Goal: Task Accomplishment & Management: Use online tool/utility

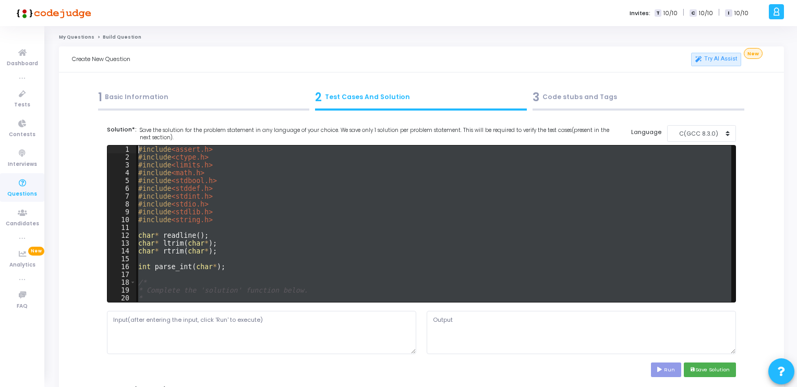
drag, startPoint x: 150, startPoint y: 296, endPoint x: 127, endPoint y: 126, distance: 171.4
click at [127, 126] on cj-code-editor "Solution*: Save the solution for the problem statement in any language of your …" at bounding box center [421, 251] width 629 height 252
type textarea "#include <assert.h> #include <ctype.h>"
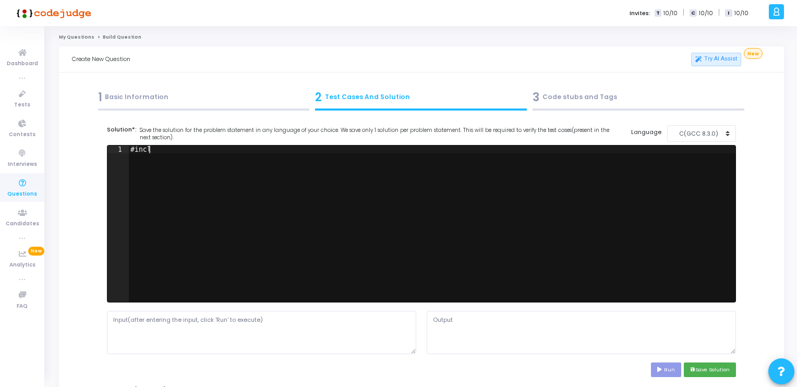
scroll to position [0, 2]
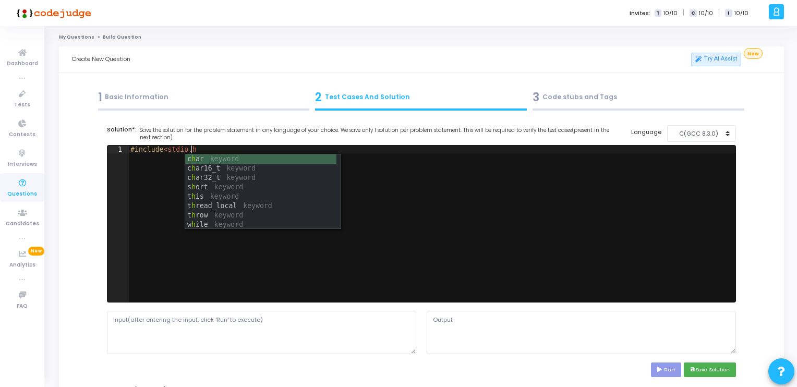
type textarea "#include<stdio.h>"
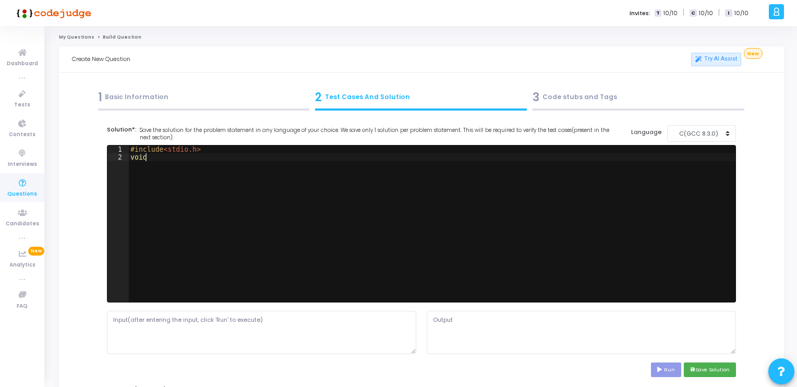
scroll to position [0, 0]
type textarea "void main()"
type textarea "'"
type textarea "{"
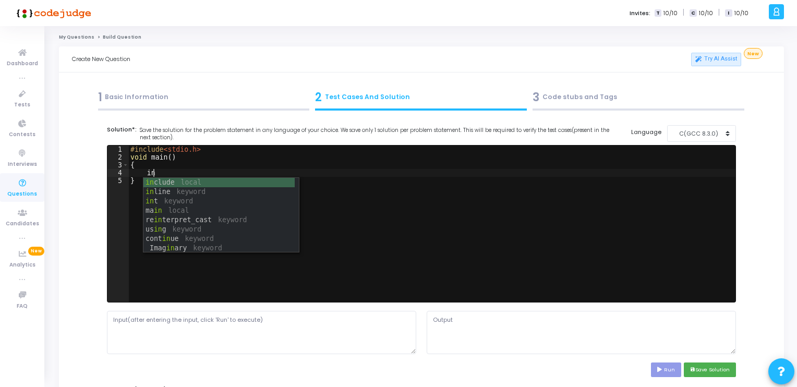
scroll to position [0, 2]
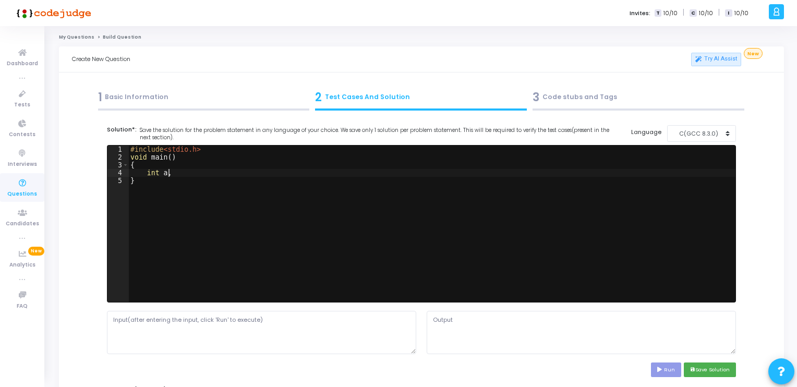
type textarea "int a,c;"
type textarea "int a,b;"
type textarea "printf("Length :");"
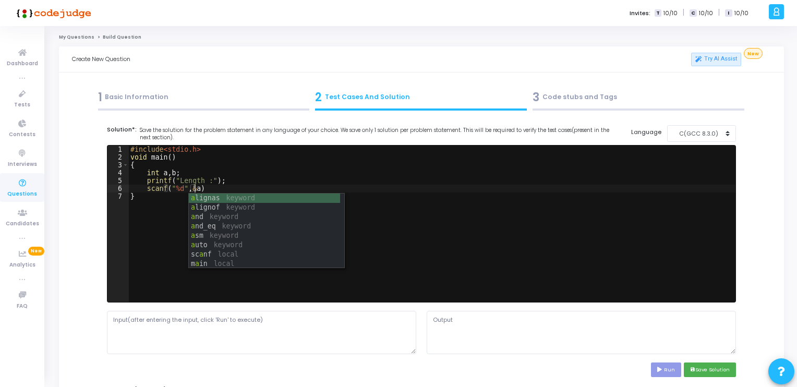
scroll to position [0, 4]
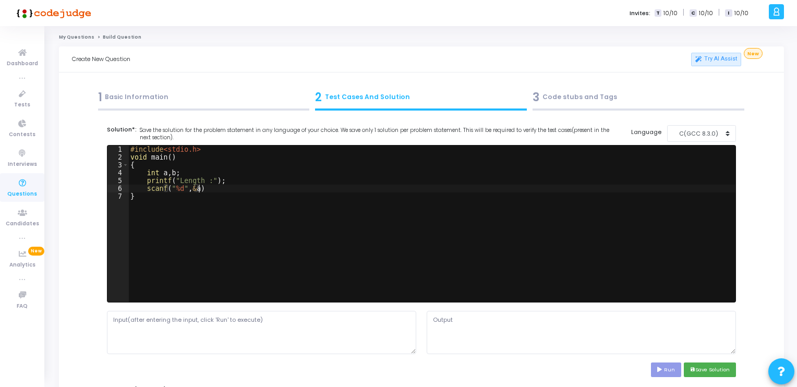
type textarea "scanf("%d",&a);"
type textarea "printf("Breadth :");"
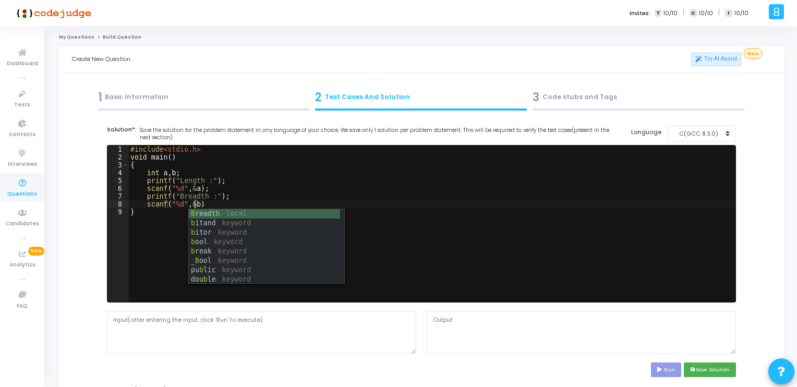
scroll to position [0, 4]
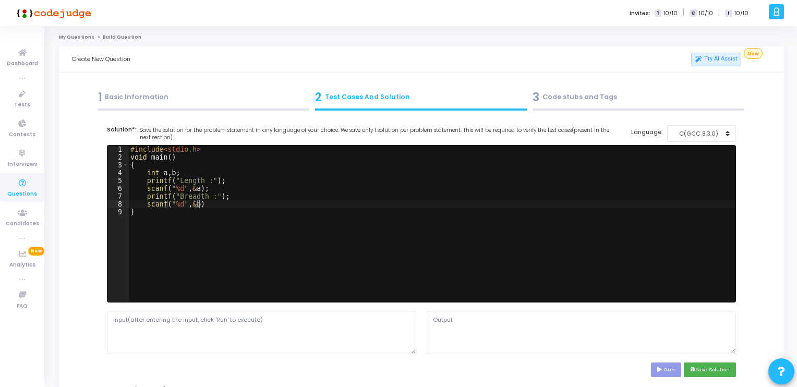
type textarea "scanf("%d",&b);"
type textarea "r"
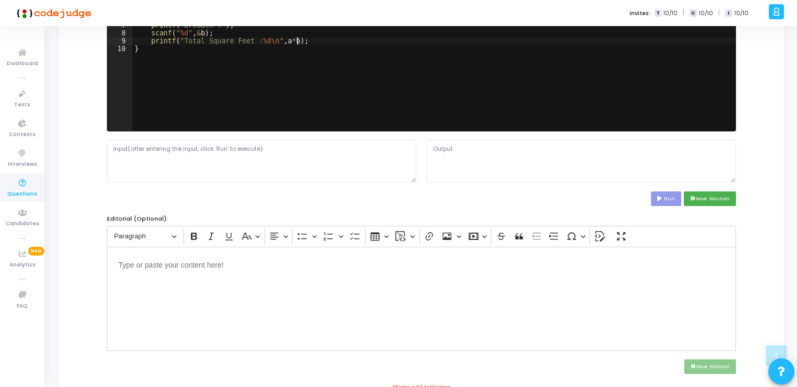
scroll to position [175, 0]
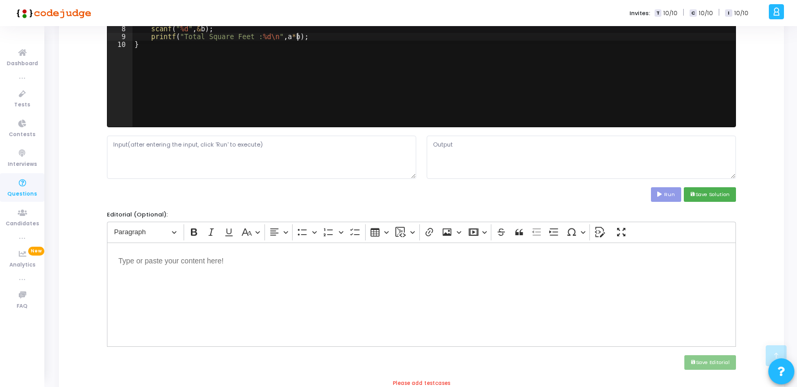
type textarea "printf("Total Square Feet : %d\n",a*b);"
click at [274, 141] on textarea at bounding box center [261, 157] width 309 height 43
type textarea "1"
type textarea "10 10"
click at [470, 146] on textarea at bounding box center [580, 157] width 309 height 43
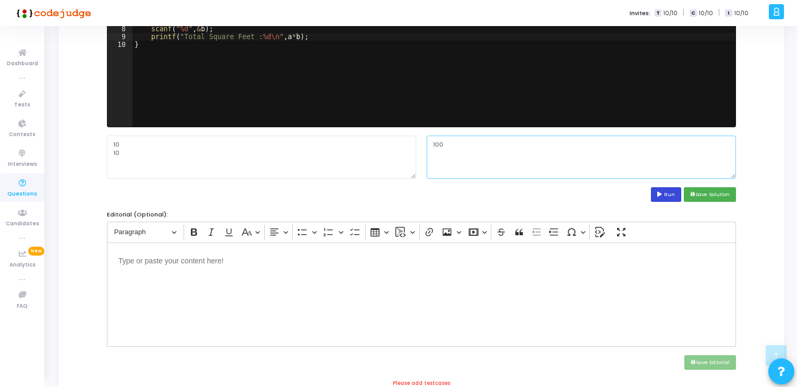
type textarea "100"
click at [668, 195] on button "Run" at bounding box center [666, 194] width 30 height 14
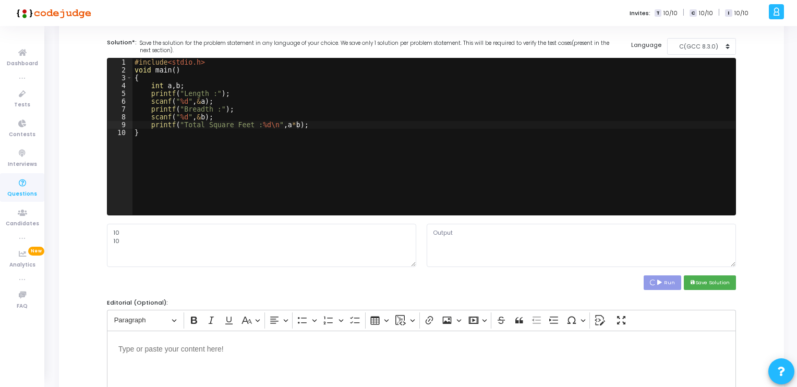
scroll to position [88, 0]
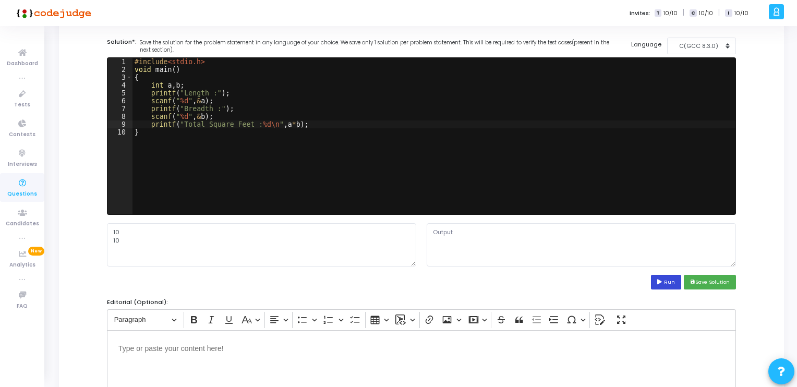
type textarea "Length :Breadth :Total Square Feet : 100"
click at [454, 232] on textarea "Length :Breadth :Total Square Feet : 100" at bounding box center [580, 244] width 309 height 43
click at [455, 231] on textarea "Length :Breadth :Total Square Feet : 100" at bounding box center [580, 244] width 309 height 43
click at [702, 276] on button "save Save Solution" at bounding box center [709, 282] width 52 height 14
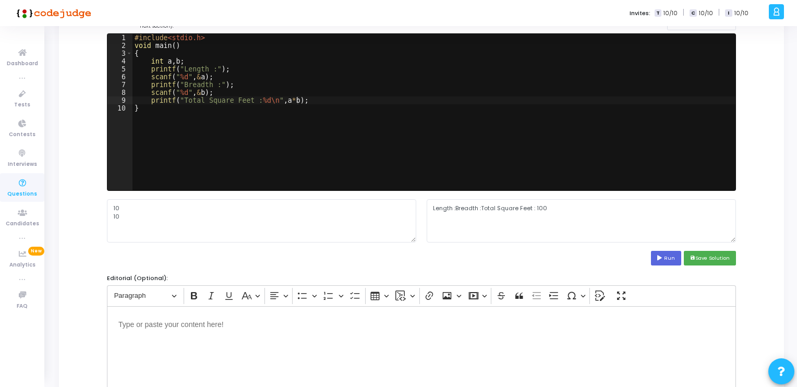
scroll to position [115, 0]
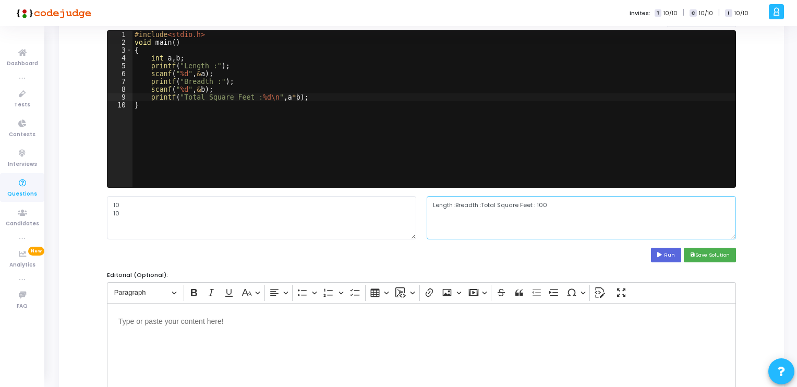
click at [537, 196] on textarea "Length :Breadth :Total Square Feet : 100" at bounding box center [580, 217] width 309 height 43
click at [531, 203] on textarea "Length :Breadth :Total Square Feet : 100" at bounding box center [580, 217] width 309 height 43
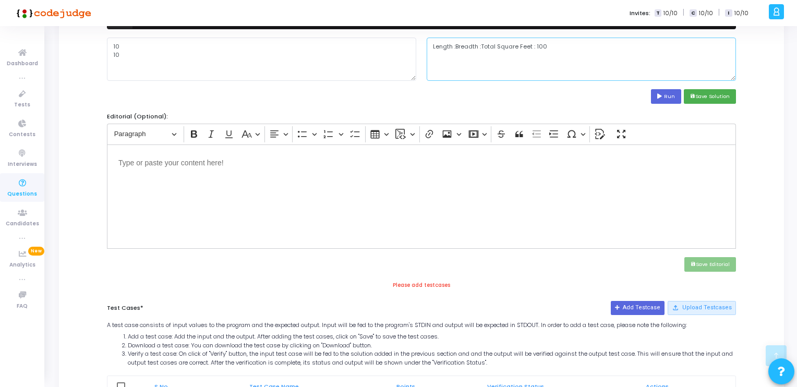
scroll to position [380, 0]
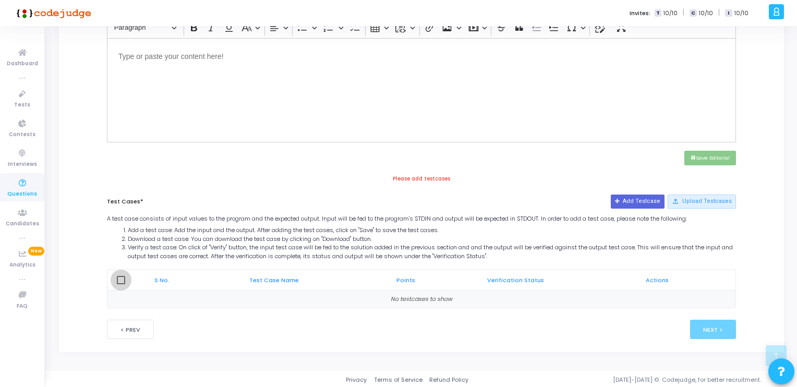
click at [120, 281] on span at bounding box center [121, 280] width 8 height 8
click at [120, 284] on input "checkbox" at bounding box center [120, 284] width 1 height 1
click at [120, 281] on span at bounding box center [121, 280] width 8 height 8
click at [120, 284] on input "checkbox" at bounding box center [120, 284] width 1 height 1
checkbox input "false"
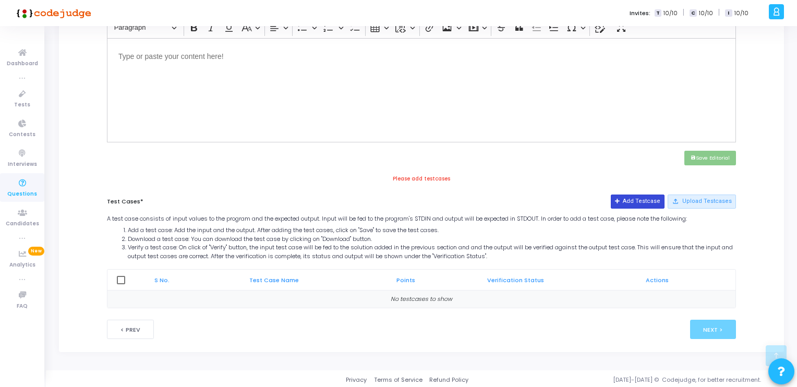
click at [636, 197] on button "Add Testcase" at bounding box center [637, 201] width 54 height 14
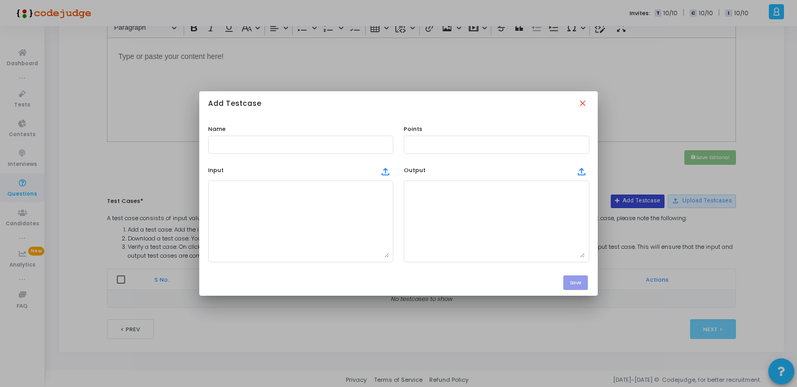
scroll to position [0, 0]
click at [312, 134] on div at bounding box center [300, 143] width 177 height 19
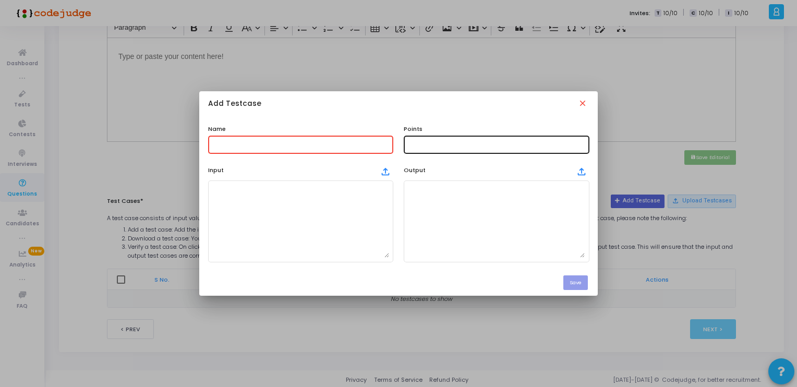
click at [463, 135] on div at bounding box center [496, 143] width 177 height 19
click at [452, 141] on input "text" at bounding box center [496, 144] width 177 height 7
click at [285, 143] on input "text" at bounding box center [300, 144] width 177 height 7
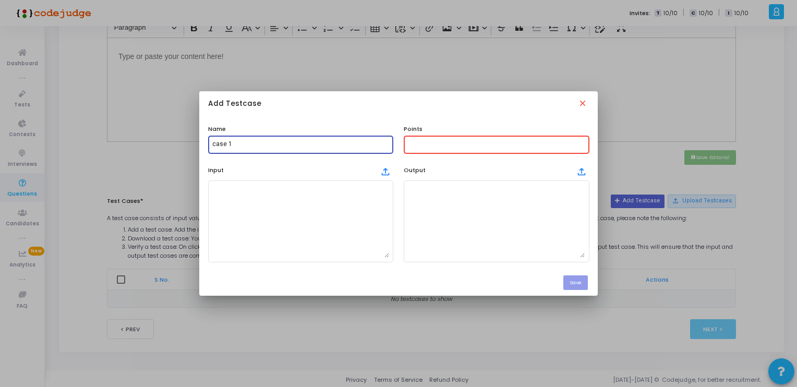
type input "case 1"
click at [421, 141] on input "text" at bounding box center [496, 144] width 177 height 7
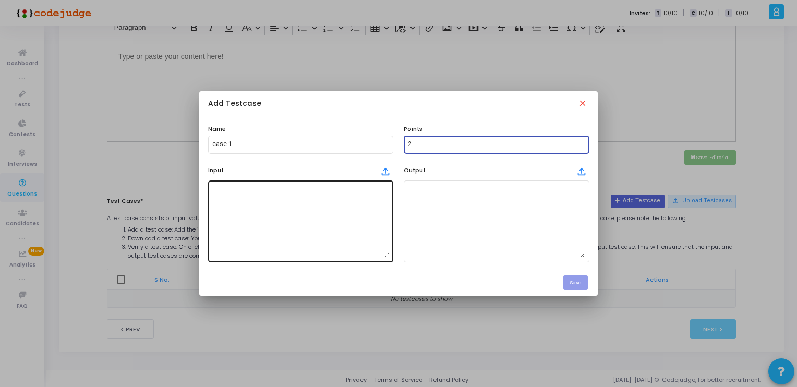
type input "2"
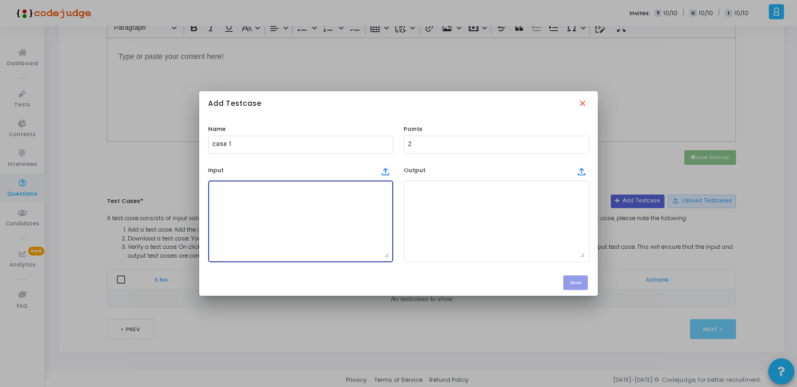
click at [338, 192] on textarea at bounding box center [300, 221] width 177 height 73
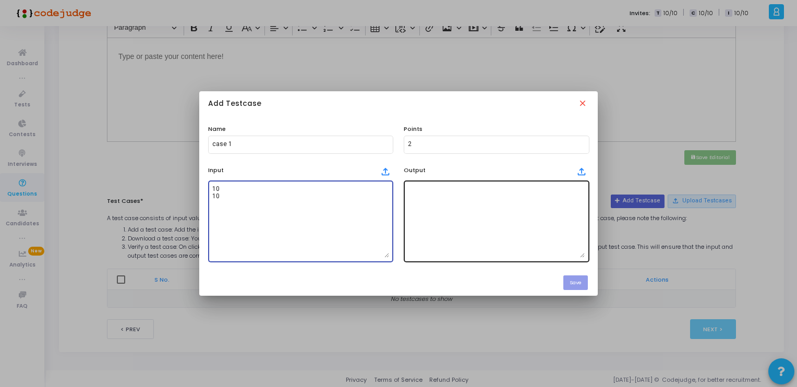
type textarea "10 10"
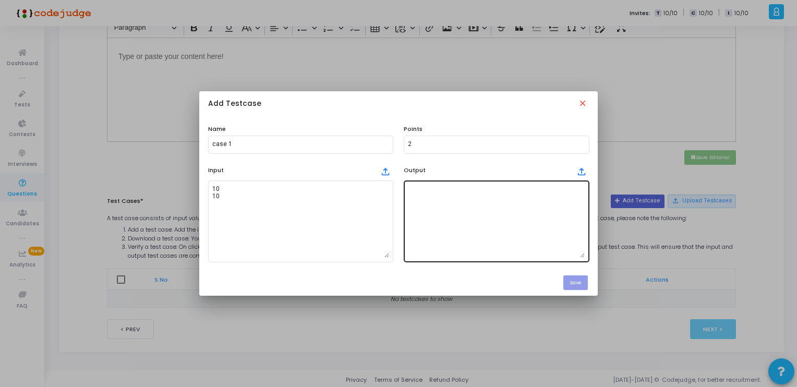
click at [481, 182] on div at bounding box center [496, 220] width 177 height 83
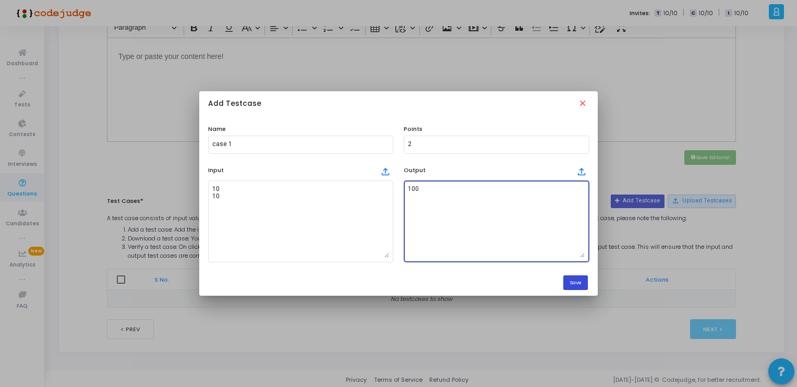
type textarea "100"
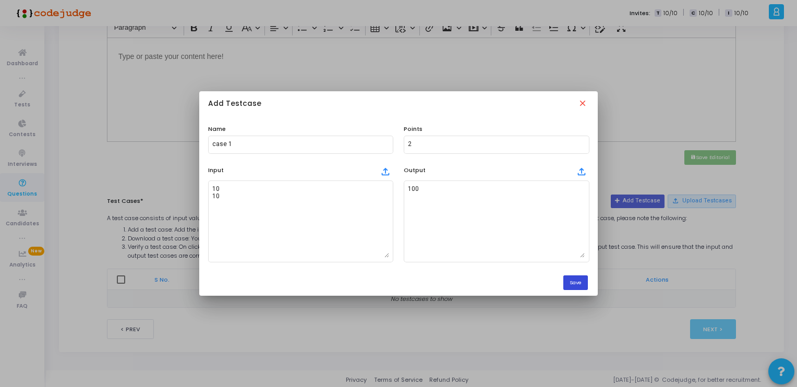
click at [568, 279] on button "Save" at bounding box center [575, 282] width 25 height 14
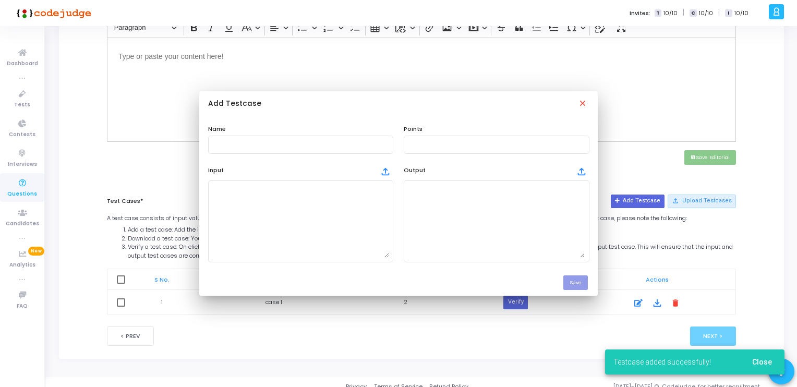
scroll to position [380, 0]
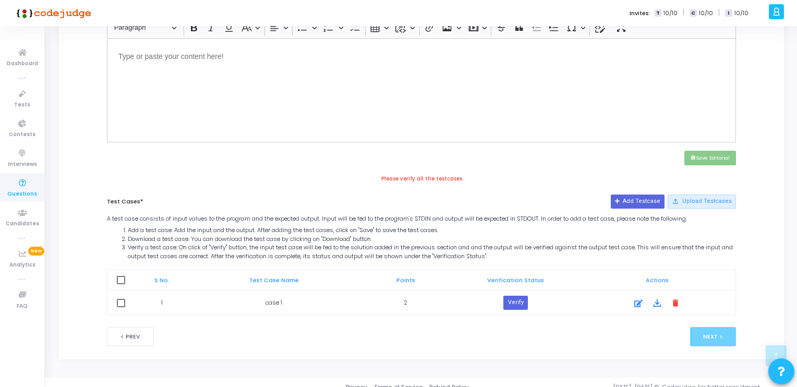
click at [579, 332] on div "Next >" at bounding box center [657, 336] width 157 height 19
click at [521, 299] on button "Verify" at bounding box center [515, 303] width 24 height 14
click at [492, 298] on mat-icon "error_outline" at bounding box center [492, 304] width 13 height 13
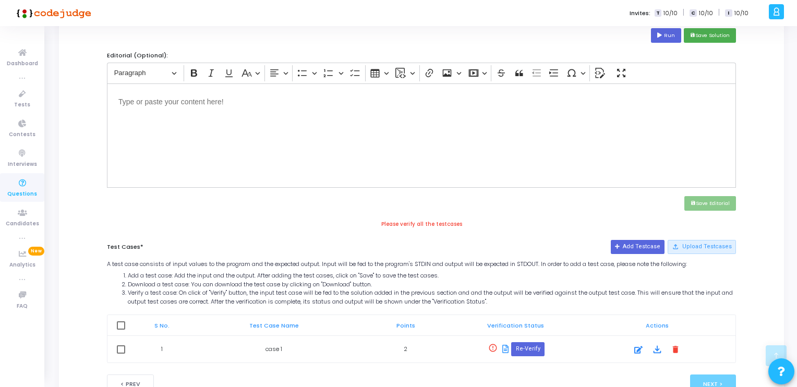
scroll to position [389, 0]
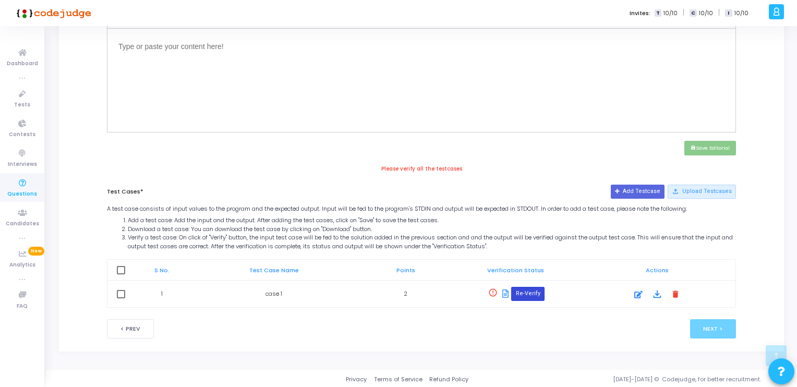
click at [526, 293] on button "Re-Verify" at bounding box center [527, 294] width 33 height 14
click at [505, 293] on icon at bounding box center [505, 293] width 6 height 8
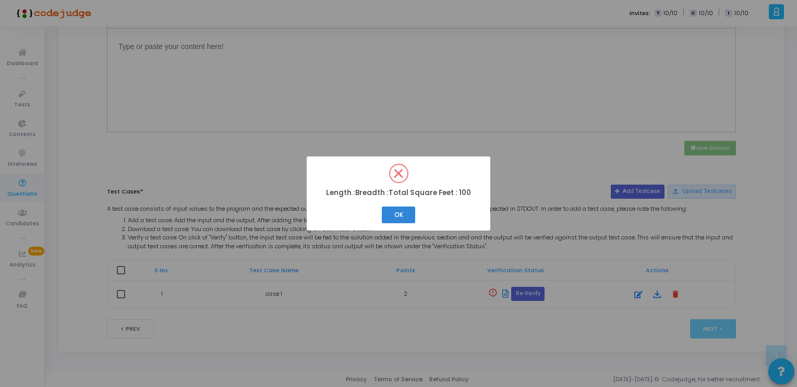
click at [497, 293] on div "? ! i Length :Breadth :Total Square Feet : 100 × OK Cancel" at bounding box center [398, 193] width 797 height 387
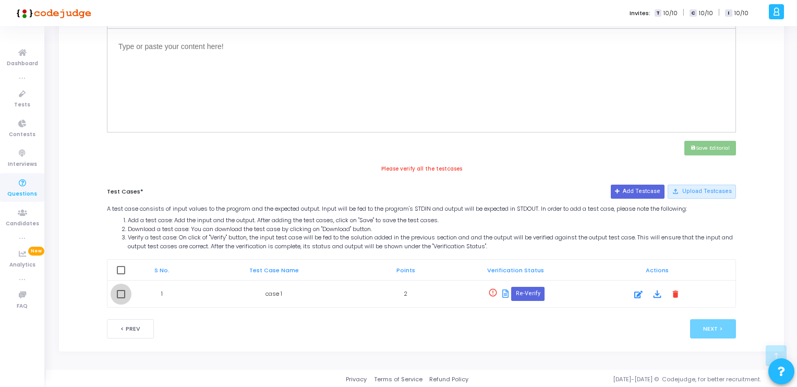
click at [119, 296] on span at bounding box center [121, 294] width 8 height 8
click at [120, 298] on input "checkbox" at bounding box center [120, 298] width 1 height 1
checkbox input "true"
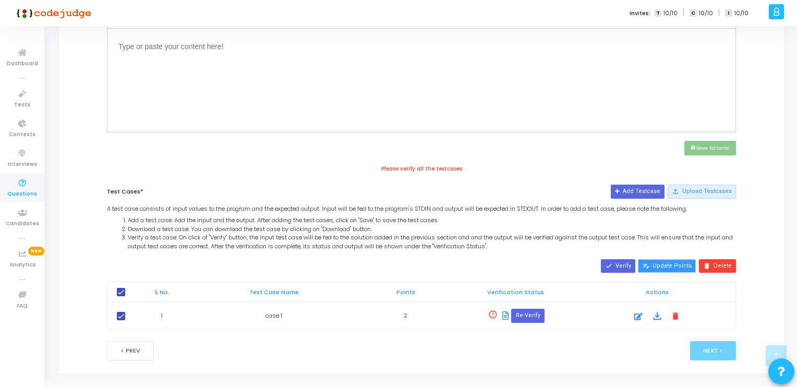
click at [680, 266] on button "edit_note Update Points" at bounding box center [667, 266] width 58 height 14
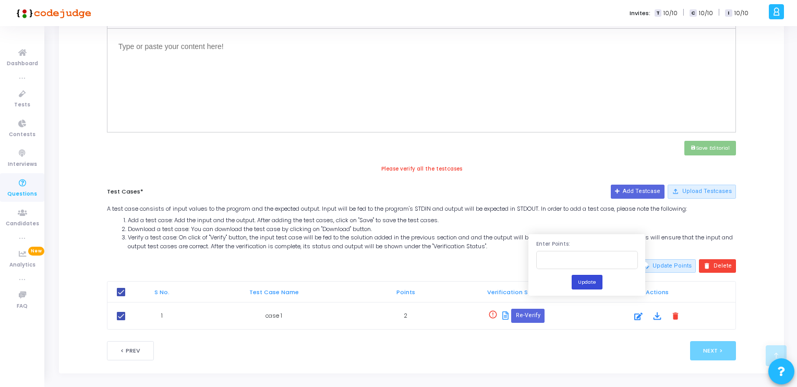
click at [598, 283] on button "Update" at bounding box center [586, 282] width 31 height 14
click at [635, 312] on icon at bounding box center [638, 316] width 8 height 13
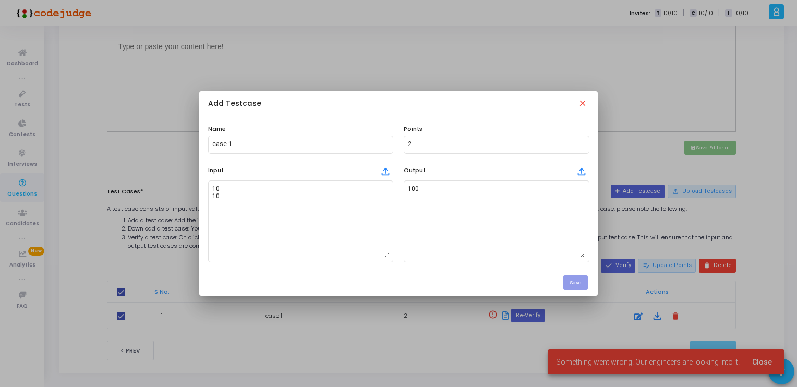
scroll to position [0, 0]
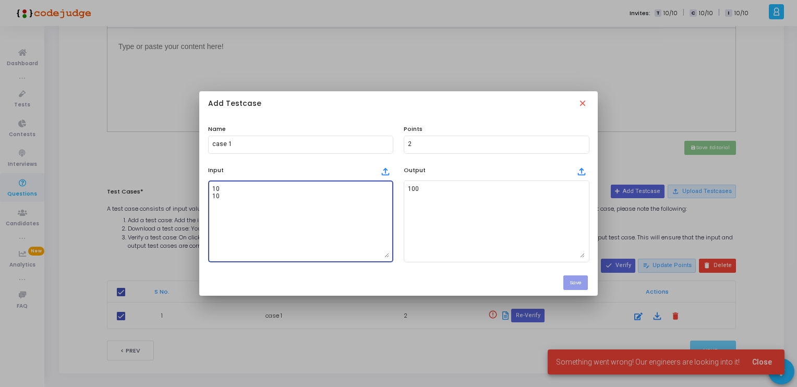
click at [247, 205] on textarea "10 10" at bounding box center [300, 221] width 177 height 73
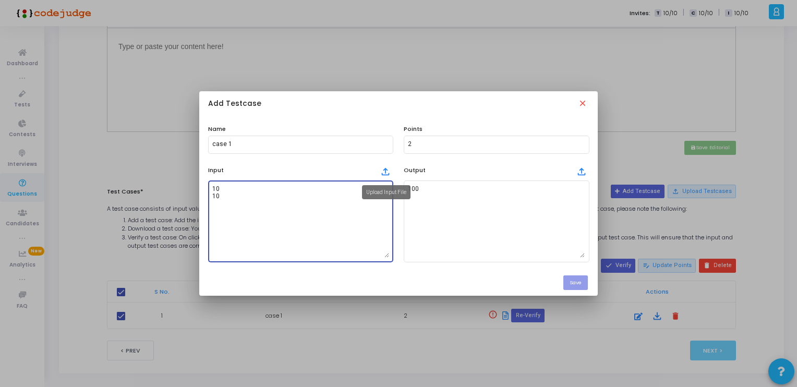
drag, startPoint x: 278, startPoint y: 198, endPoint x: 386, endPoint y: 171, distance: 111.1
click at [386, 171] on div "Input file_upload 10 10" at bounding box center [301, 212] width 196 height 100
click at [386, 171] on mat-icon "file_upload" at bounding box center [385, 170] width 11 height 11
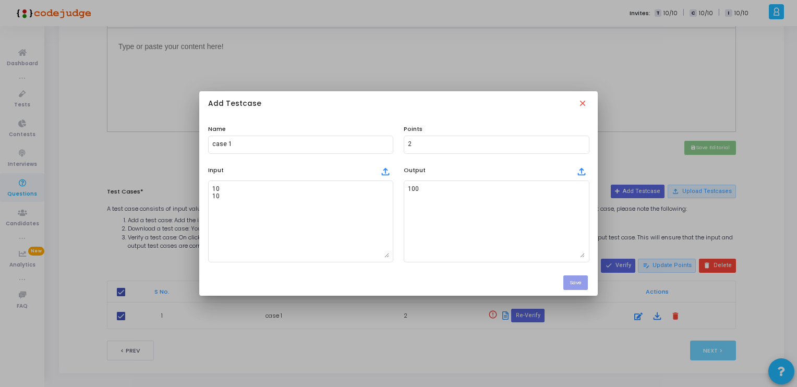
drag, startPoint x: 577, startPoint y: 293, endPoint x: 565, endPoint y: 126, distance: 167.7
click at [565, 126] on mat-dialog-container "Add Testcase close Name case 1 Points 2 Input file_upload 10 10 Output file_upl…" at bounding box center [398, 193] width 398 height 204
click at [586, 107] on mat-icon "close" at bounding box center [583, 104] width 11 height 11
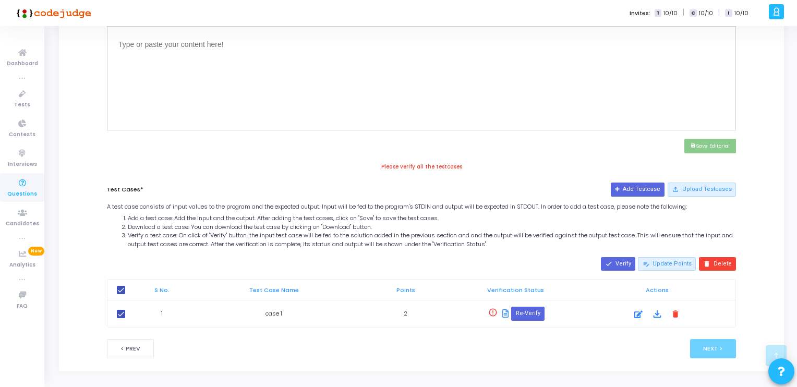
scroll to position [411, 0]
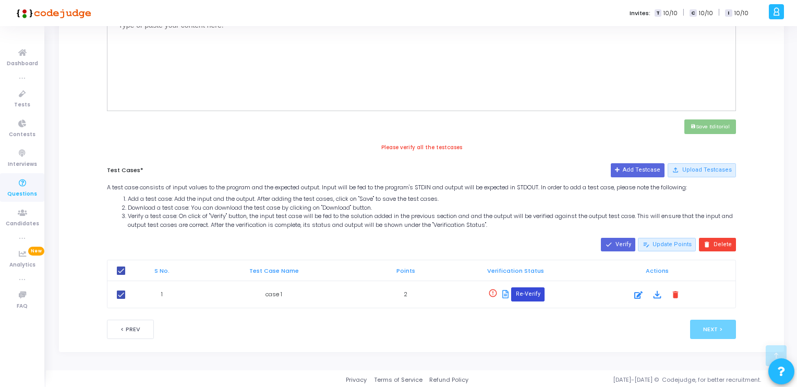
click at [527, 287] on button "Re-Verify" at bounding box center [527, 294] width 33 height 14
click at [384, 168] on div "Title* Calculate Square Feet Duration* 0 Day(s) 0 Hour(s) 5 Minute(s) Problem D…" at bounding box center [421, 21] width 629 height 636
click at [642, 289] on icon at bounding box center [638, 295] width 8 height 13
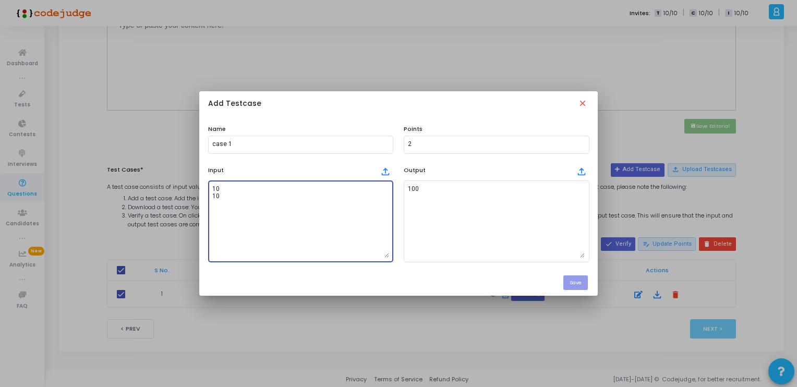
click at [321, 185] on textarea "10 10" at bounding box center [300, 221] width 177 height 73
click at [289, 192] on textarea "10 10" at bounding box center [300, 221] width 177 height 73
type textarea "10 10"
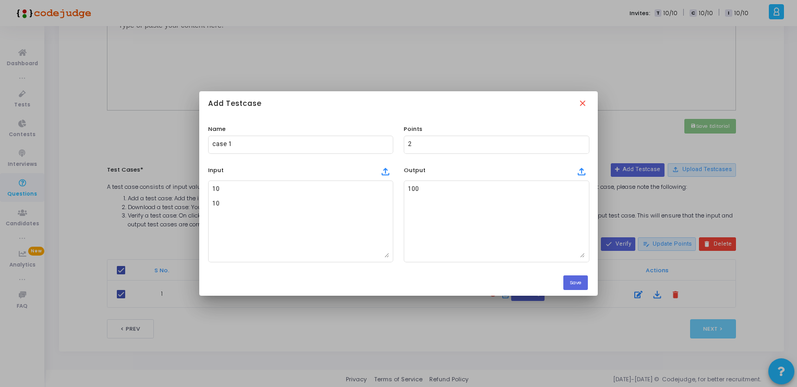
click at [572, 275] on div "Save" at bounding box center [398, 283] width 398 height 26
click at [573, 283] on button "Save" at bounding box center [575, 282] width 25 height 14
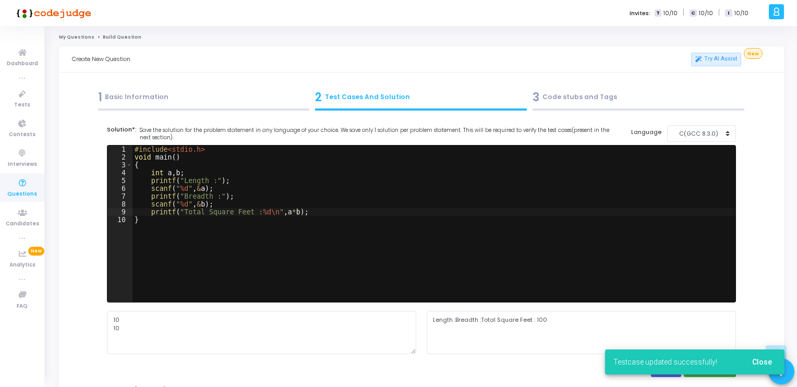
scroll to position [411, 0]
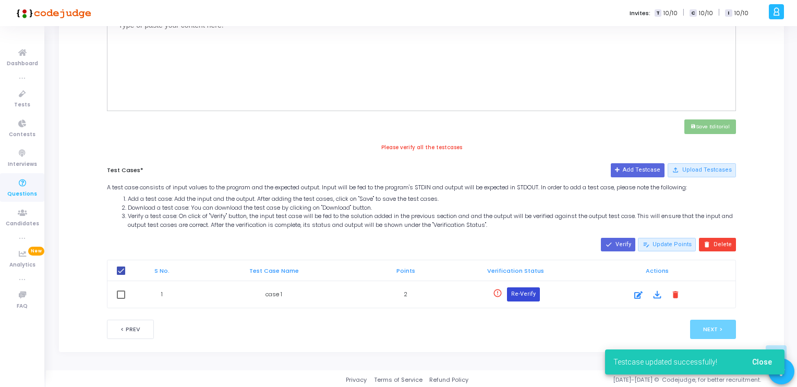
click at [532, 290] on button "Re-Verify" at bounding box center [523, 294] width 33 height 14
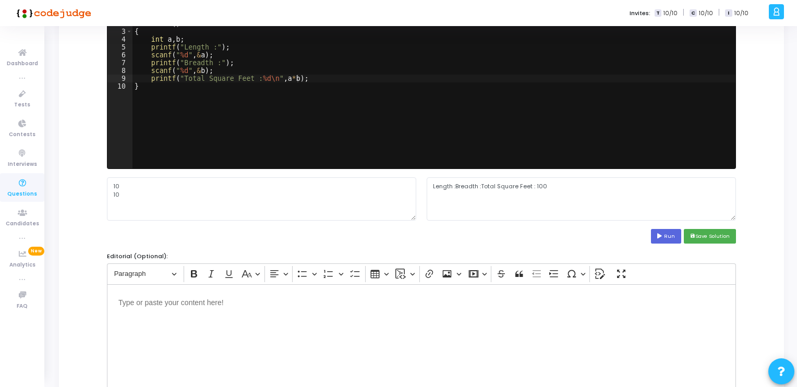
scroll to position [133, 0]
click at [254, 202] on textarea "10 10" at bounding box center [261, 198] width 309 height 43
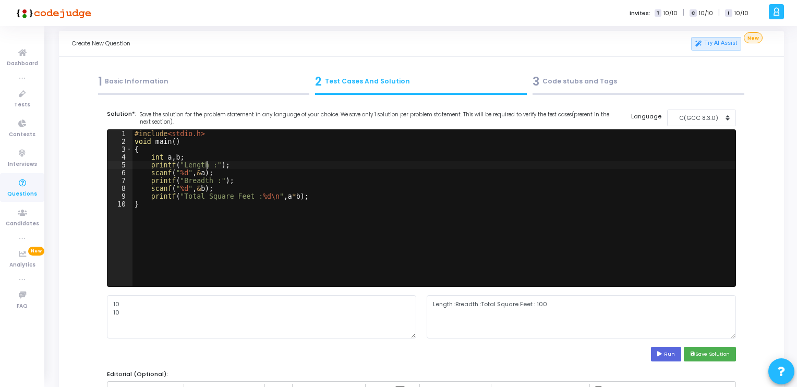
scroll to position [0, 6]
click at [206, 166] on div "#include <stdio.h> void main ( ) { int a , b ; printf ( " Length : " ) ; scanf …" at bounding box center [433, 216] width 603 height 172
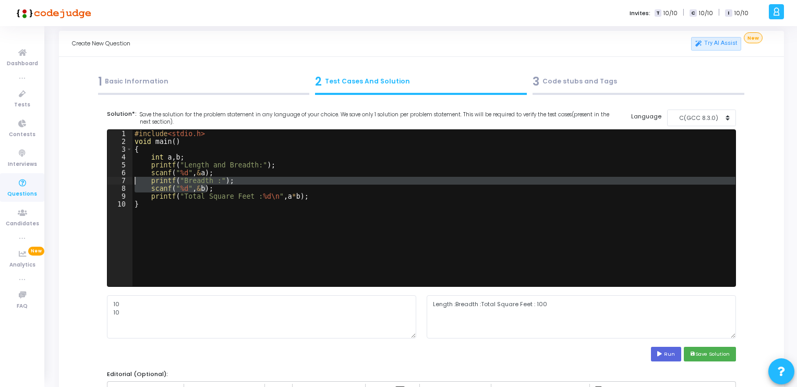
drag, startPoint x: 205, startPoint y: 190, endPoint x: 126, endPoint y: 179, distance: 80.0
click at [126, 179] on div "printf("Length and Breadth:"); 1 2 3 4 5 6 7 8 9 10 #include <stdio.h> void mai…" at bounding box center [421, 208] width 628 height 156
type textarea "printf("Breadth :"); scanf("%d",&b);"
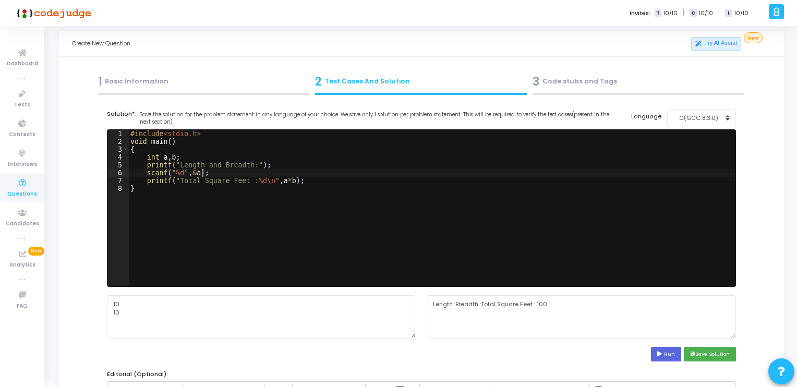
click at [179, 174] on div "#include <stdio.h> void main ( ) { int a , b ; printf ( " Length and Breadth: "…" at bounding box center [431, 216] width 607 height 172
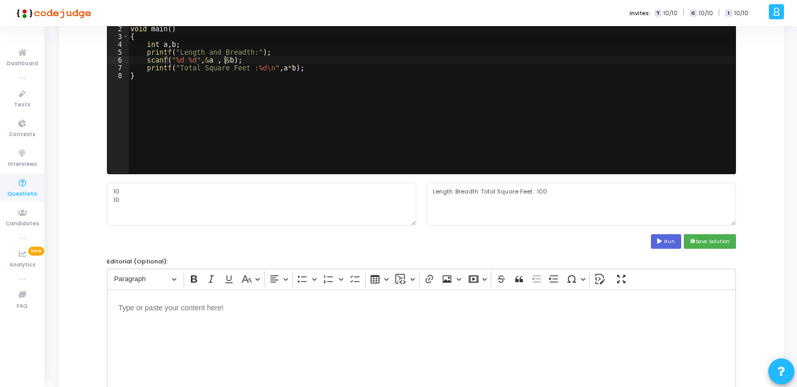
scroll to position [129, 0]
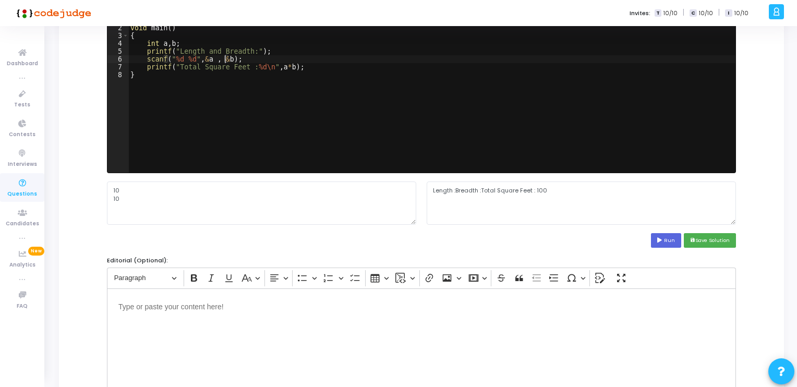
type textarea "scanf("%d %d",&a , &b);"
click at [235, 209] on textarea "10 10" at bounding box center [261, 202] width 309 height 43
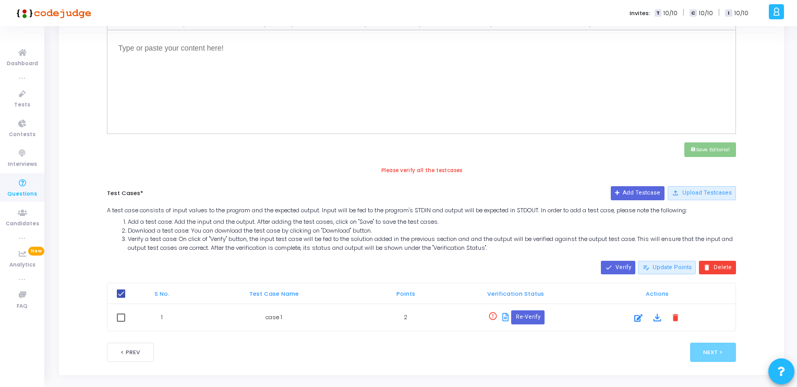
scroll to position [411, 0]
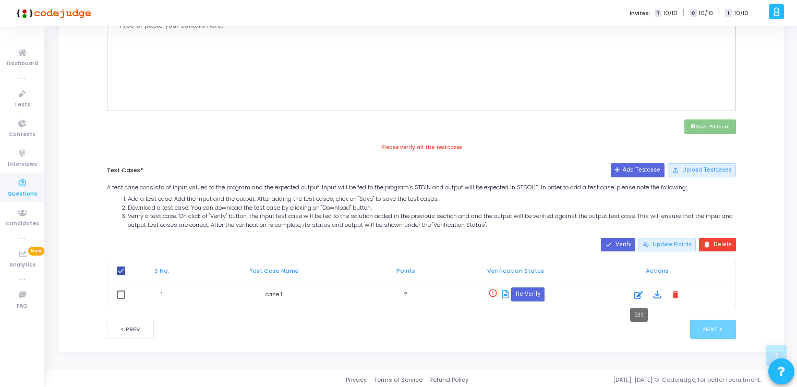
type textarea "10 10"
click at [634, 294] on icon at bounding box center [638, 295] width 8 height 13
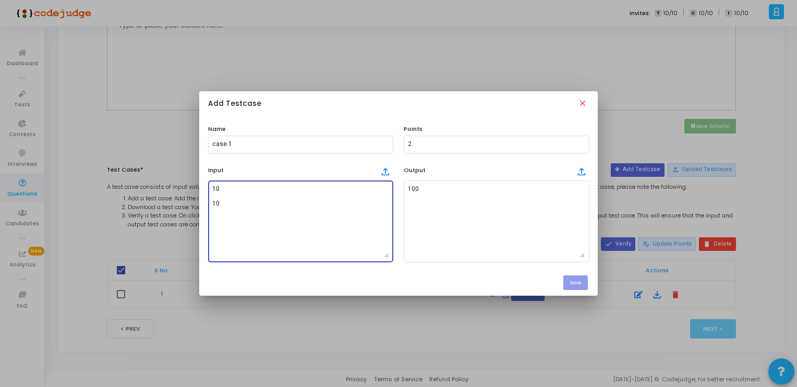
click at [261, 204] on textarea "10 10" at bounding box center [300, 221] width 177 height 73
type textarea "10 10"
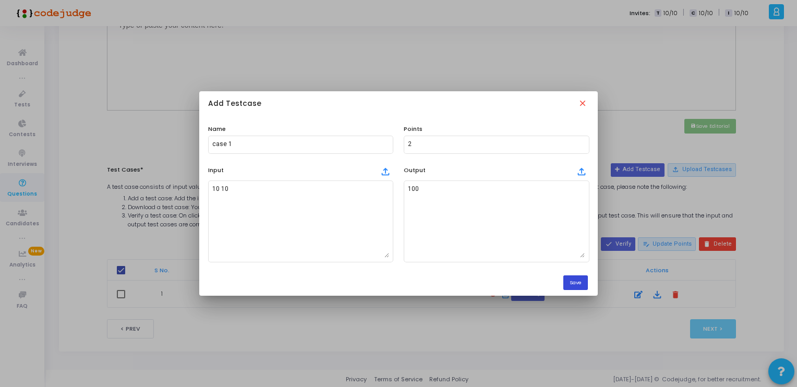
drag, startPoint x: 583, startPoint y: 289, endPoint x: 582, endPoint y: 284, distance: 5.4
click at [582, 284] on button "Save" at bounding box center [575, 282] width 25 height 14
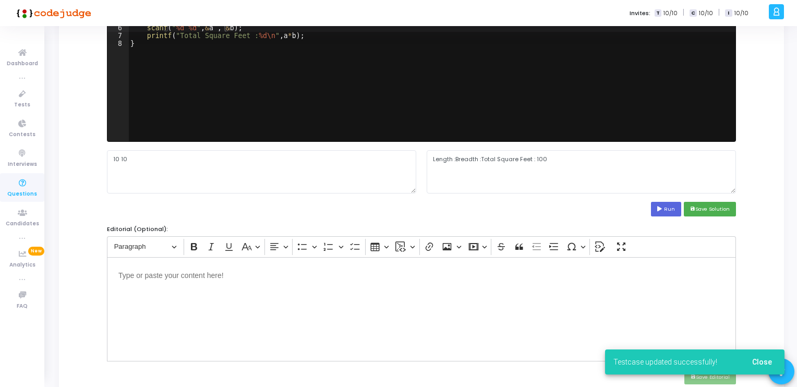
scroll to position [163, 0]
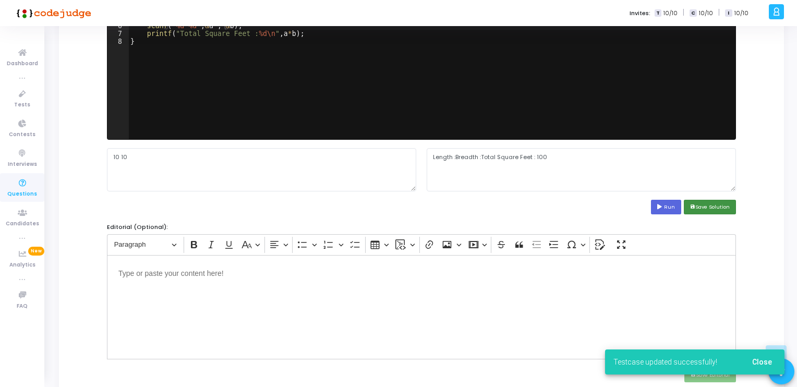
click at [710, 206] on button "save Save Solution" at bounding box center [709, 207] width 52 height 14
click at [665, 205] on button "Run" at bounding box center [666, 207] width 30 height 14
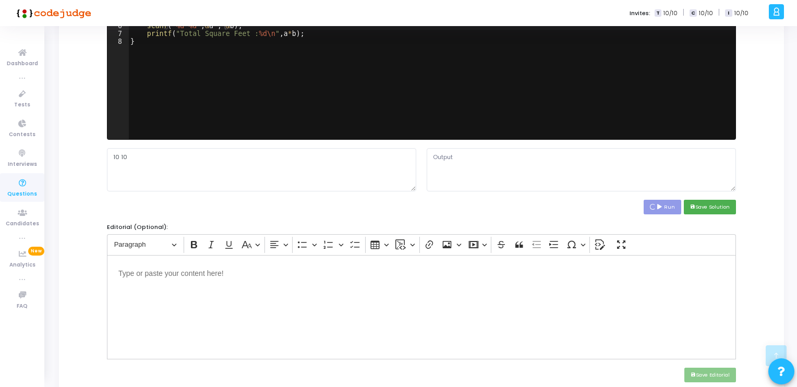
type textarea "Length and Breadth:Total Square Feet : 100"
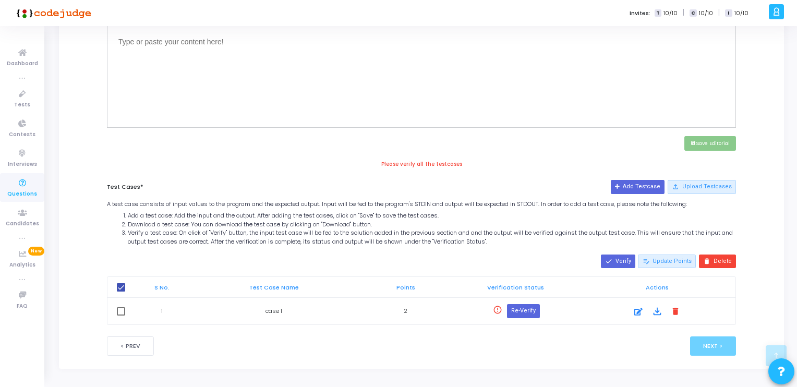
scroll to position [411, 0]
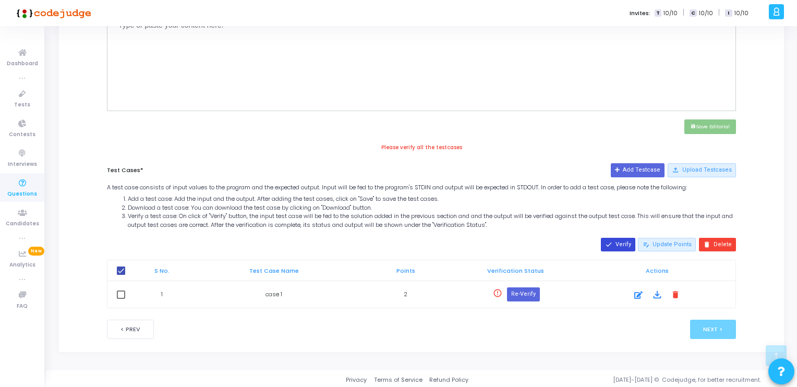
click at [621, 243] on button "done Verify" at bounding box center [618, 245] width 34 height 14
click at [657, 292] on mat-icon "file_download" at bounding box center [656, 293] width 11 height 11
click at [123, 297] on td at bounding box center [120, 294] width 27 height 27
click at [121, 293] on span at bounding box center [121, 294] width 8 height 8
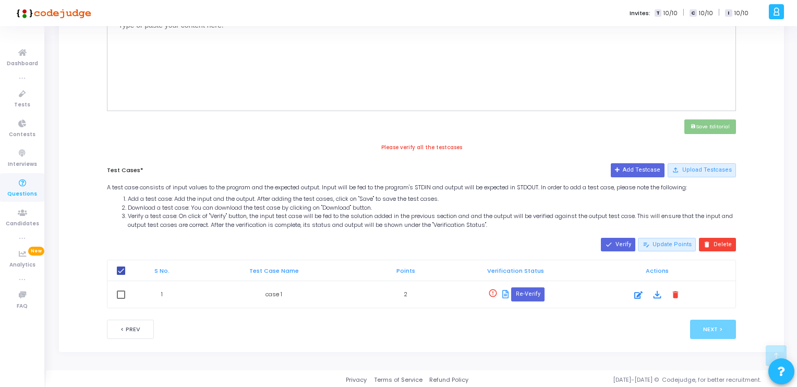
click at [121, 299] on input "checkbox" at bounding box center [120, 299] width 1 height 1
checkbox input "true"
checkbox input "false"
click at [519, 287] on button "Re-Verify" at bounding box center [527, 294] width 33 height 14
click at [641, 293] on icon at bounding box center [638, 295] width 8 height 13
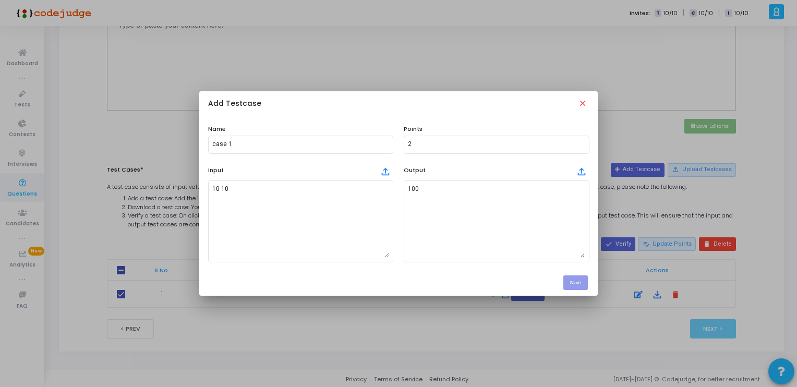
scroll to position [0, 0]
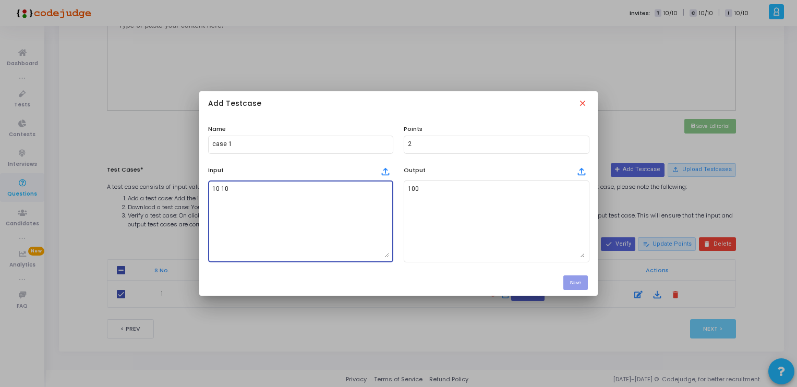
click at [295, 211] on textarea "10 10" at bounding box center [300, 221] width 177 height 73
type textarea "1"
type textarea "10 10"
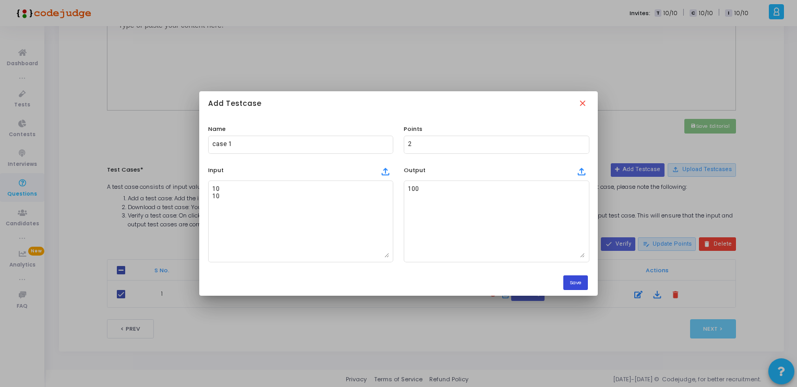
click at [580, 280] on button "Save" at bounding box center [575, 282] width 25 height 14
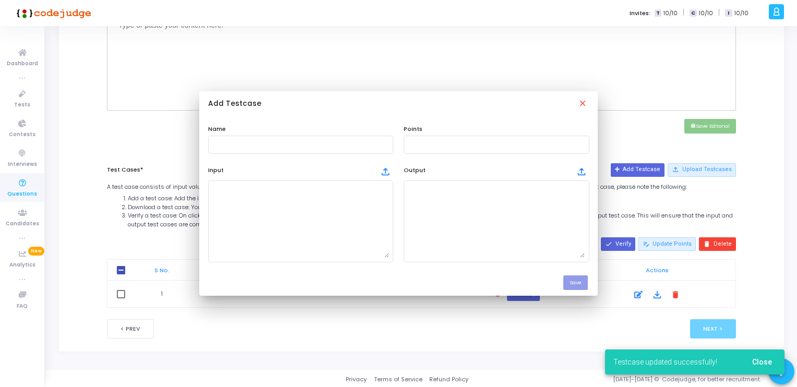
scroll to position [411, 0]
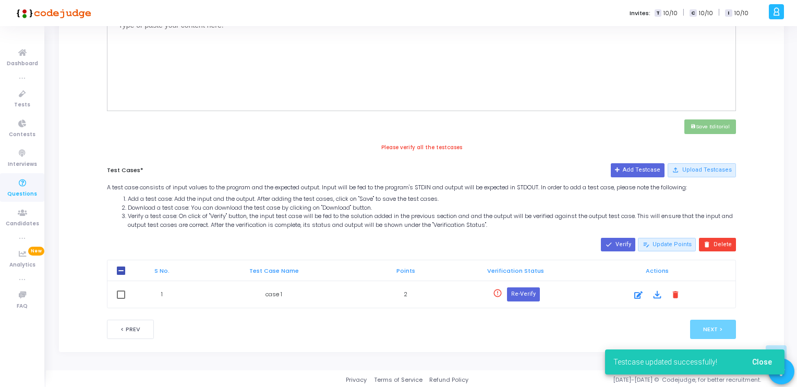
click at [531, 296] on button "Re-Verify" at bounding box center [523, 294] width 33 height 14
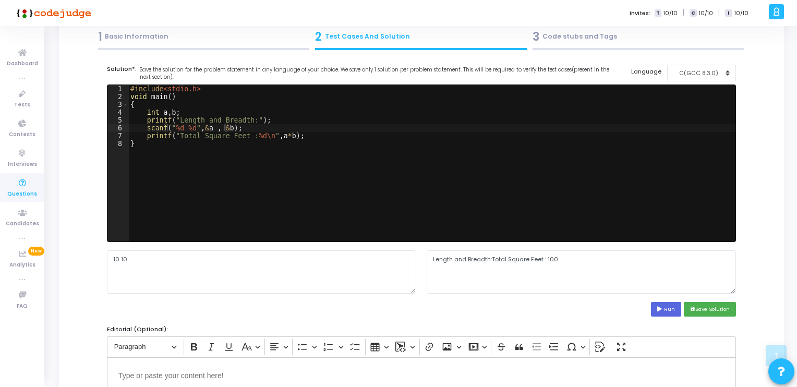
scroll to position [0, 0]
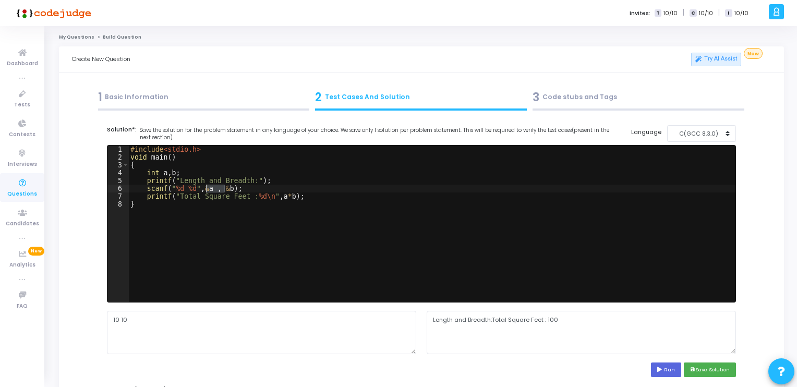
drag, startPoint x: 226, startPoint y: 190, endPoint x: 206, endPoint y: 190, distance: 19.8
click at [206, 190] on div "#include <stdio.h> void main ( ) { int a , b ; printf ( " Length and Breadth: "…" at bounding box center [431, 231] width 607 height 172
click at [190, 183] on div "#include <stdio.h> void main ( ) { int a , b ; printf ( " Length and Breadth: "…" at bounding box center [431, 231] width 607 height 172
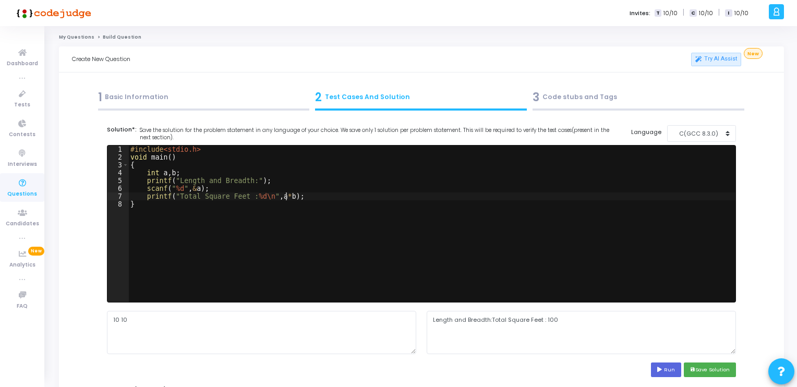
click at [285, 198] on div "#include <stdio.h> void main ( ) { int a , b ; printf ( " Length and Breadth: "…" at bounding box center [431, 231] width 607 height 172
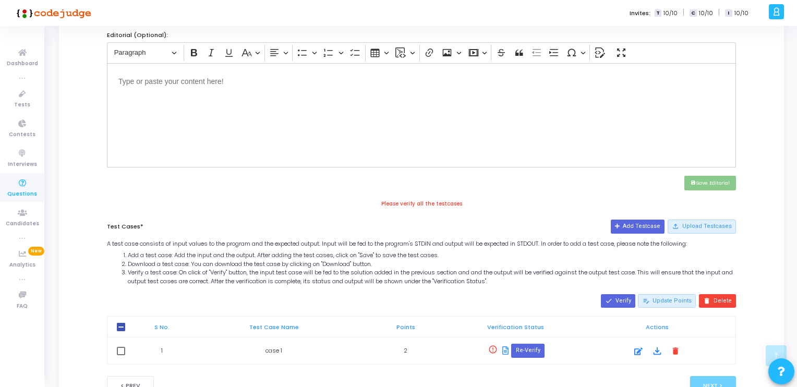
scroll to position [411, 0]
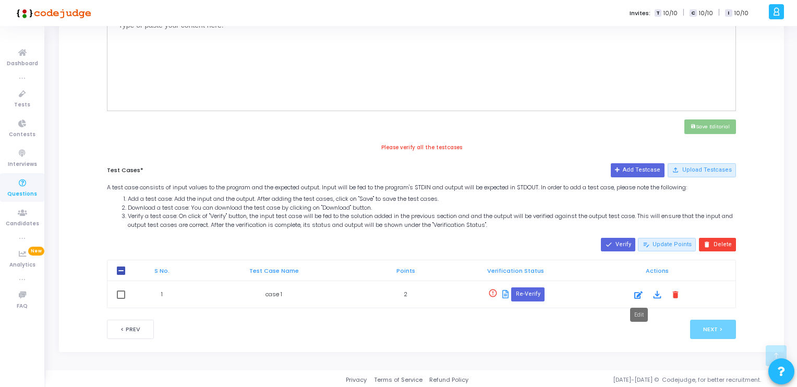
type textarea "printf("Total Square Feet : %d\n",a*10);"
click at [642, 298] on icon at bounding box center [638, 295] width 8 height 13
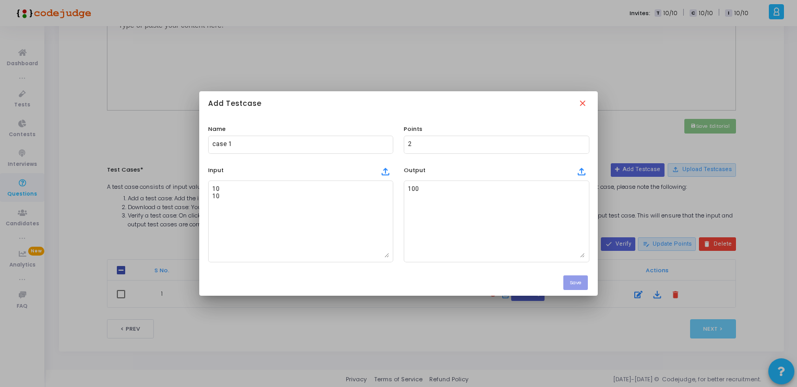
scroll to position [0, 0]
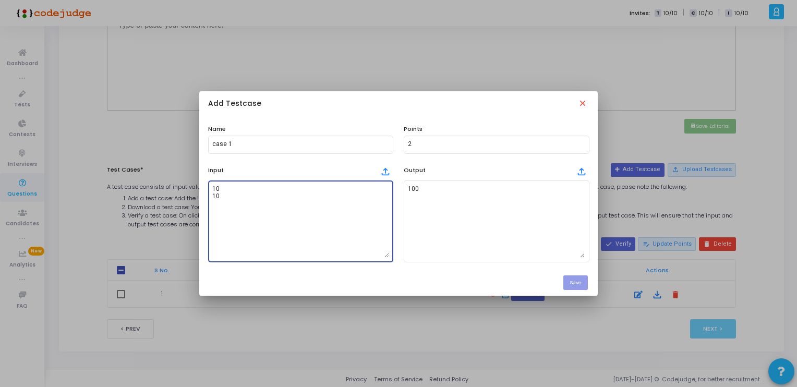
click at [271, 191] on textarea "10 10" at bounding box center [300, 221] width 177 height 73
type textarea "10"
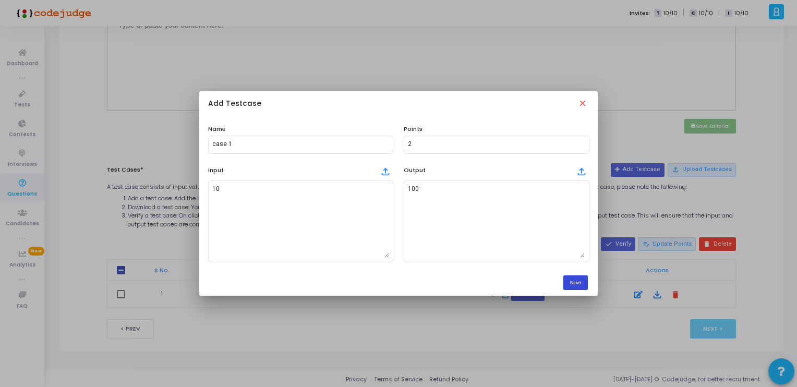
click at [577, 289] on button "Save" at bounding box center [575, 282] width 25 height 14
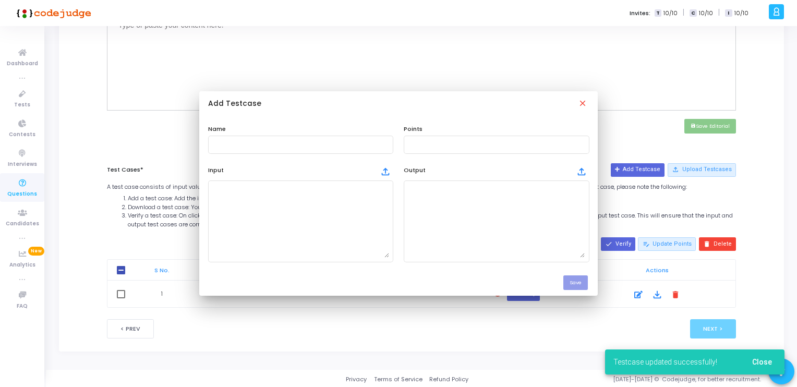
scroll to position [411, 0]
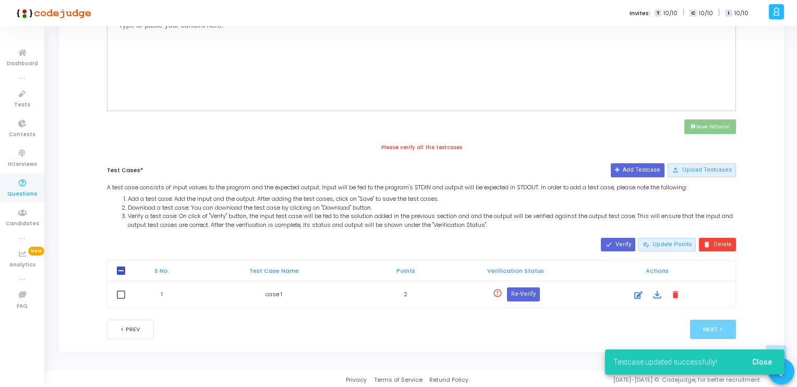
click at [526, 288] on button "Re-Verify" at bounding box center [523, 294] width 33 height 14
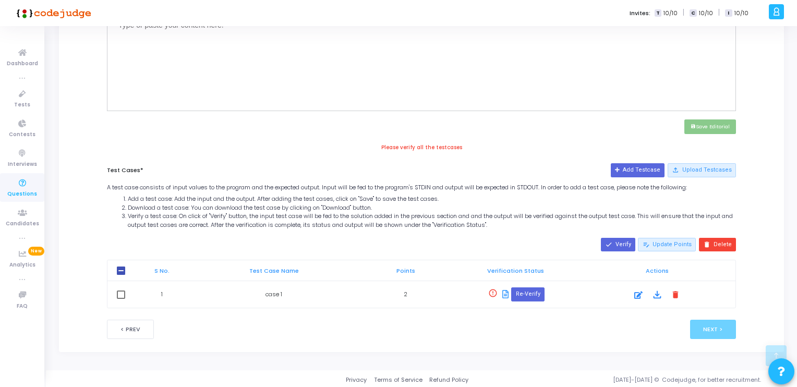
scroll to position [0, 0]
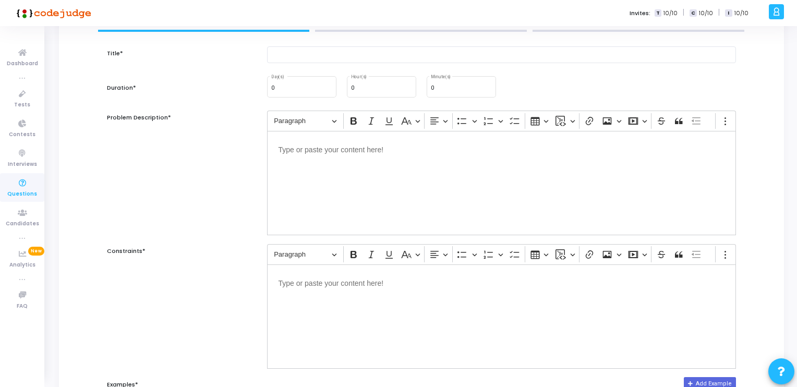
scroll to position [78, 0]
click at [658, 9] on span "T" at bounding box center [657, 13] width 7 height 8
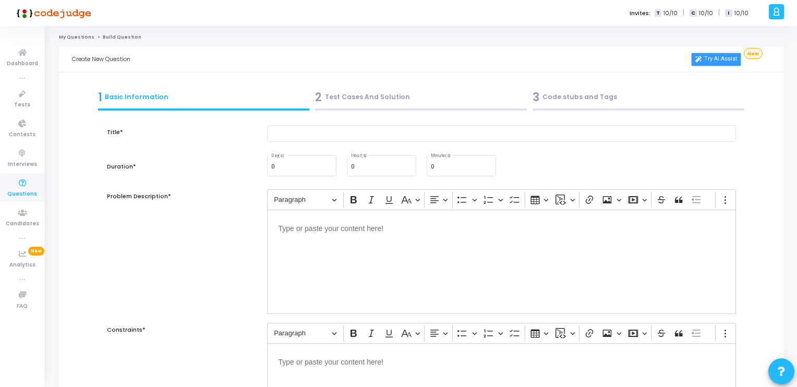
click at [711, 64] on link "Try AI Assist" at bounding box center [716, 60] width 50 height 14
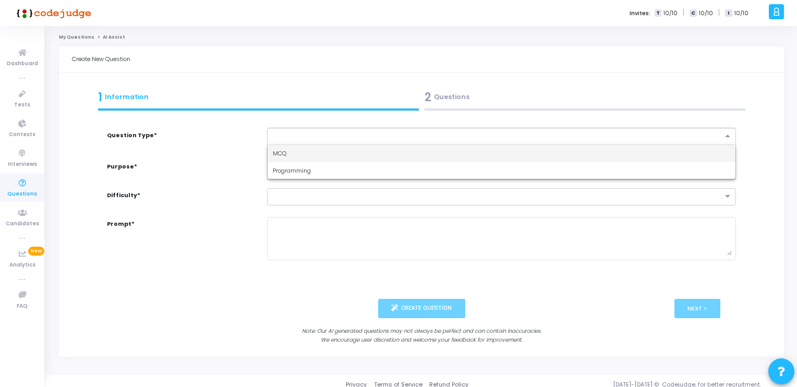
click at [437, 133] on input "text" at bounding box center [491, 135] width 437 height 9
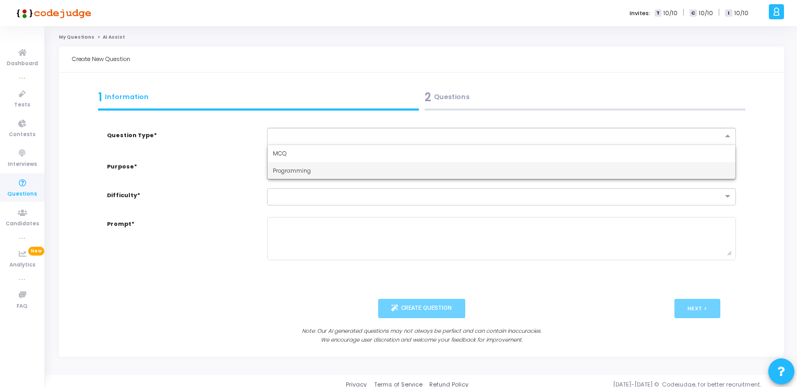
click at [421, 164] on div "Programming" at bounding box center [501, 170] width 468 height 17
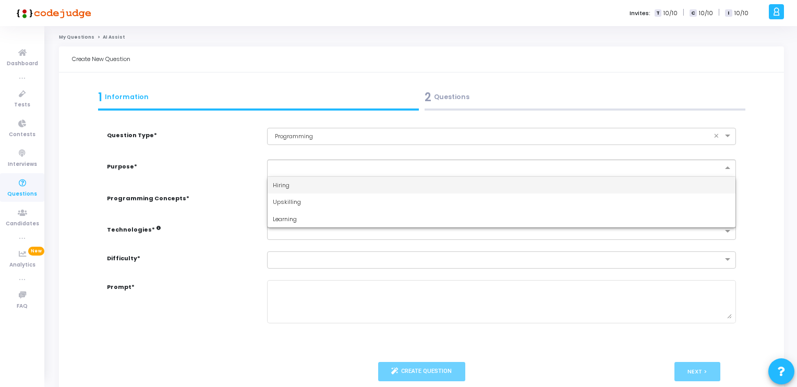
click at [421, 164] on input "text" at bounding box center [491, 167] width 437 height 9
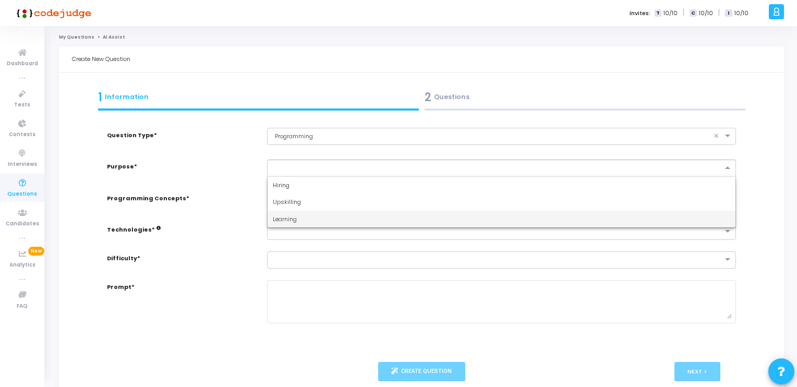
click at [370, 226] on div "Learning" at bounding box center [501, 219] width 468 height 17
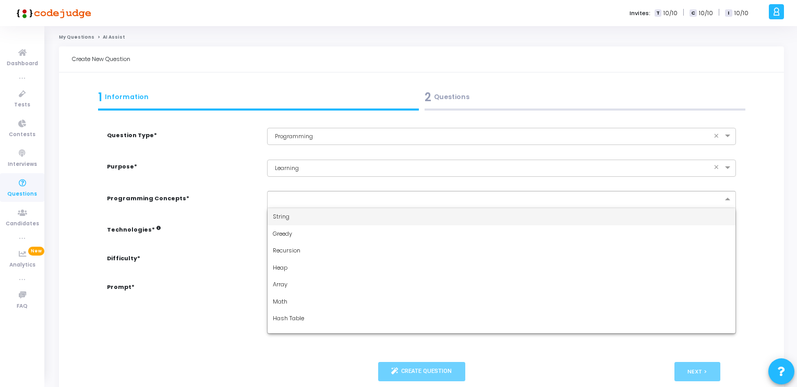
click at [368, 203] on div at bounding box center [501, 199] width 469 height 17
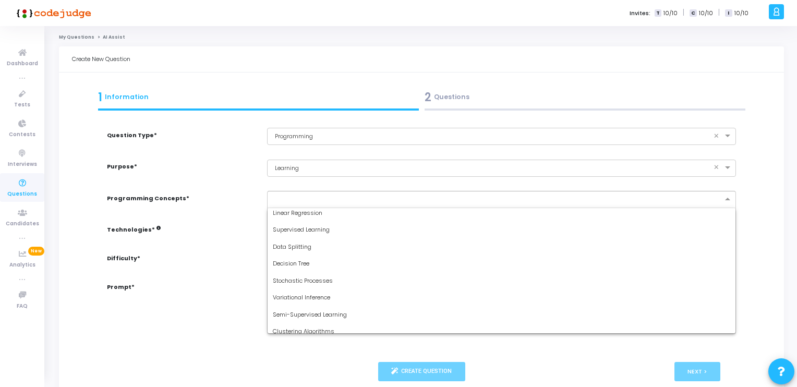
scroll to position [925, 0]
